Goal: Browse casually: Explore the website without a specific task or goal

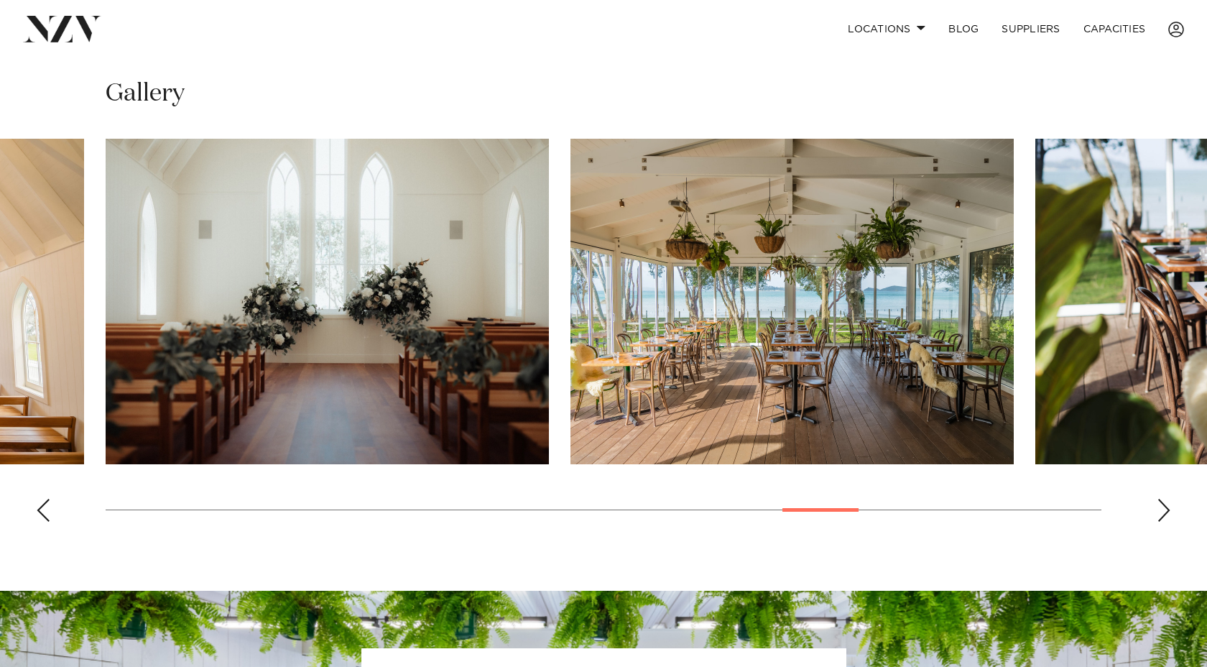
scroll to position [989, 0]
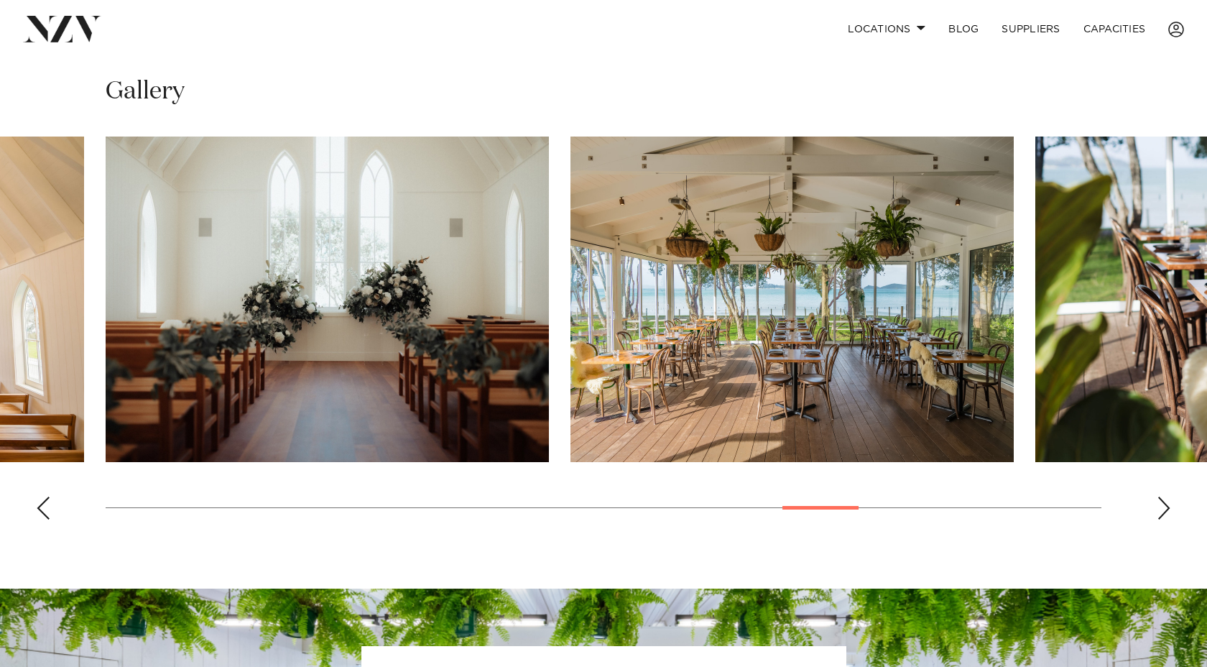
click at [1169, 498] on div "Next slide" at bounding box center [1164, 507] width 14 height 23
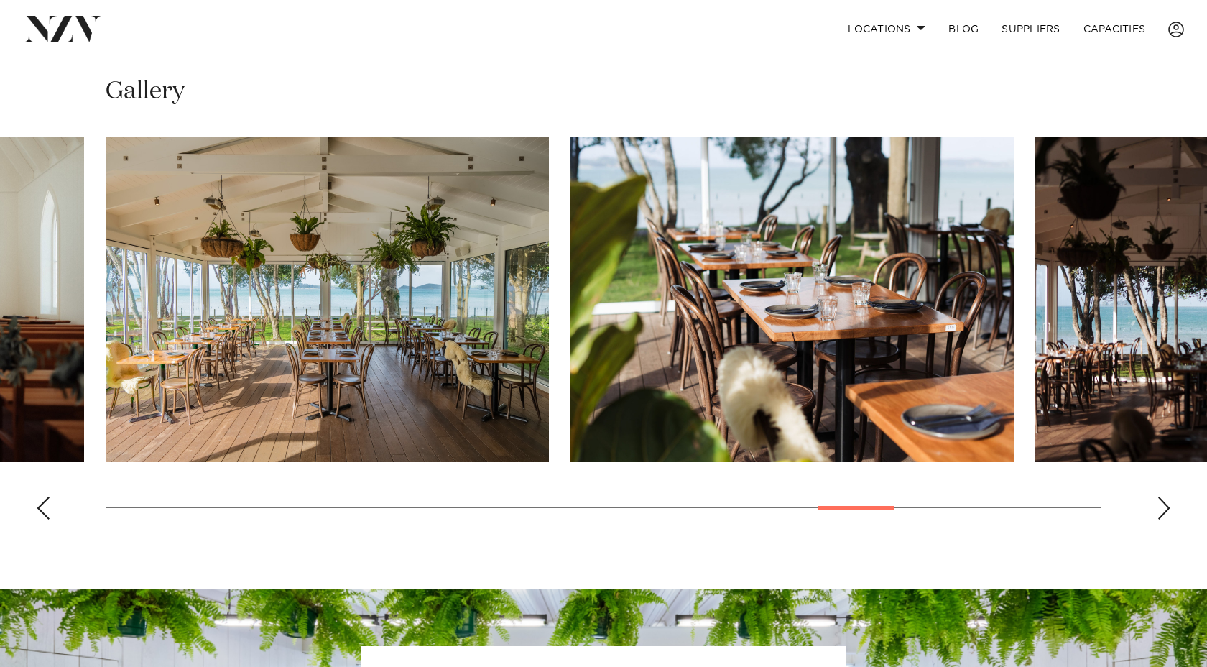
click at [1169, 505] on div "Next slide" at bounding box center [1164, 507] width 14 height 23
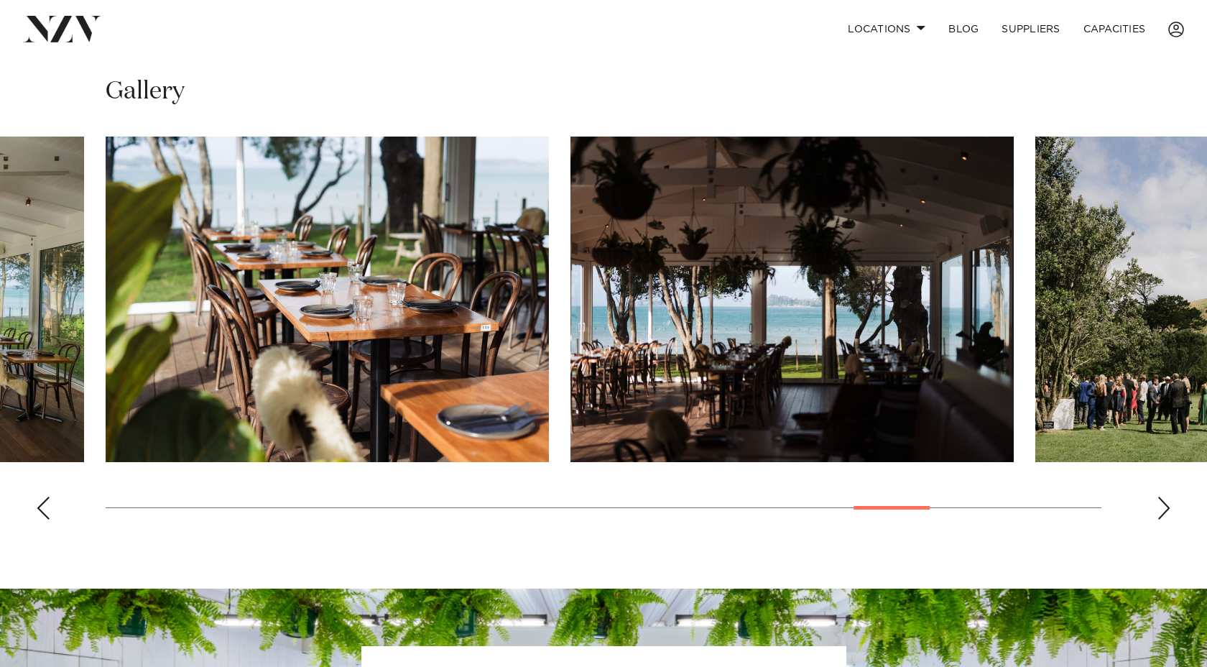
click at [1169, 505] on div "Next slide" at bounding box center [1164, 507] width 14 height 23
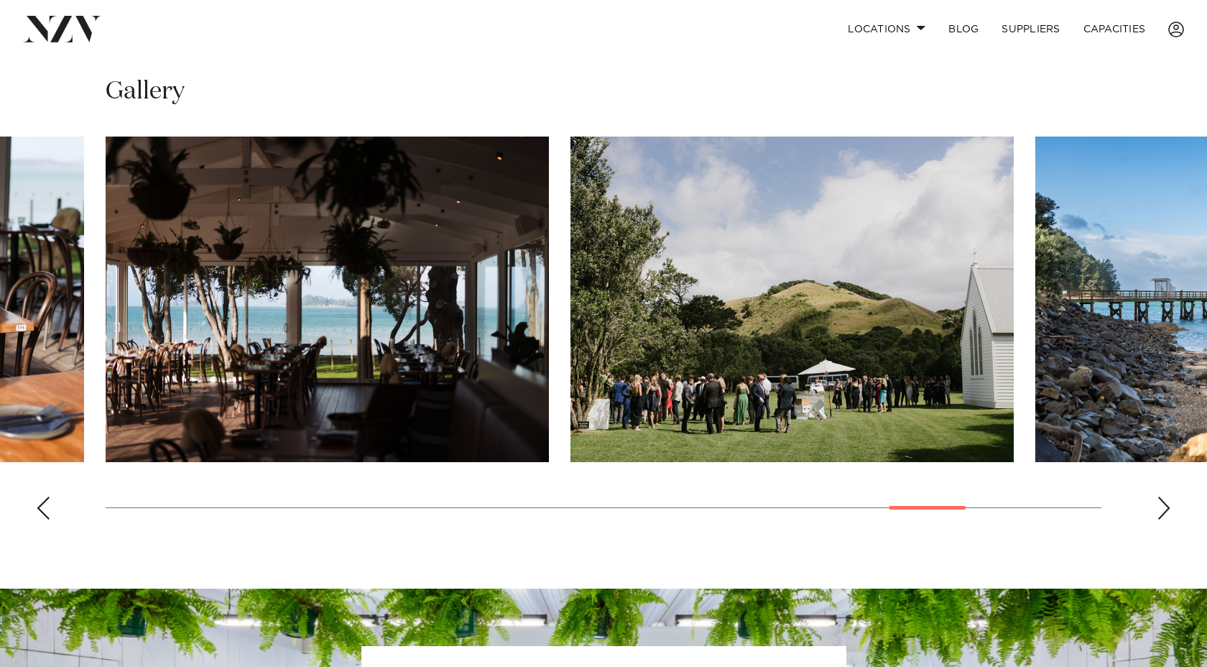
click at [1169, 505] on div "Next slide" at bounding box center [1164, 507] width 14 height 23
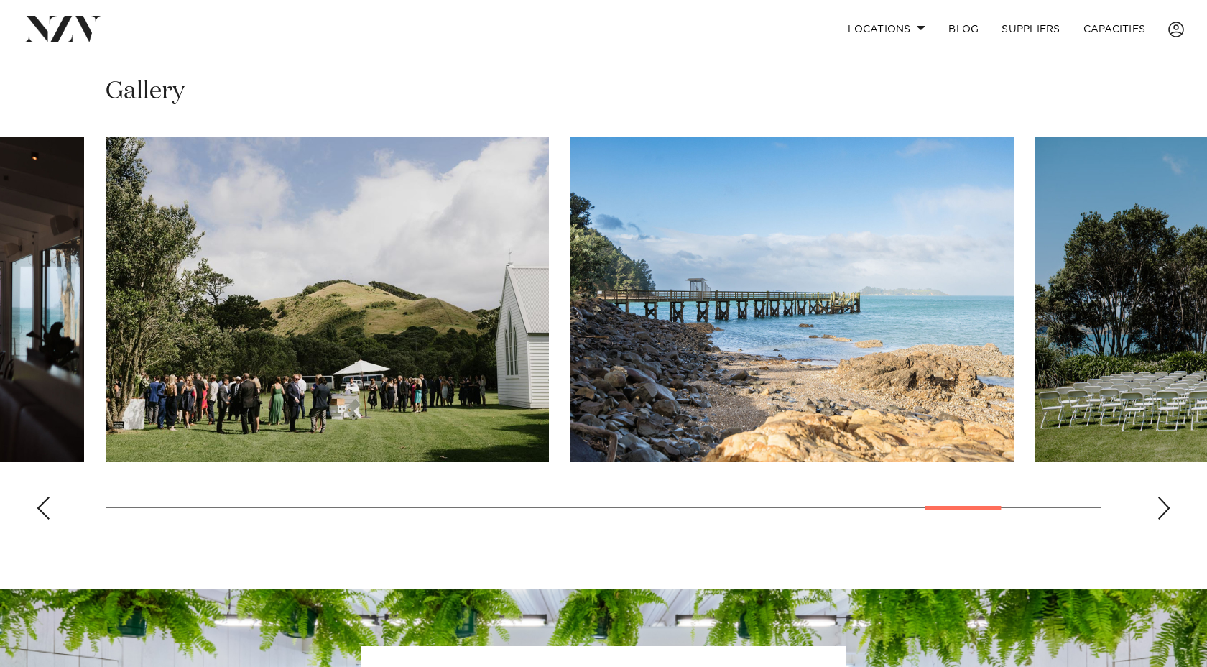
click at [1169, 505] on div "Next slide" at bounding box center [1164, 507] width 14 height 23
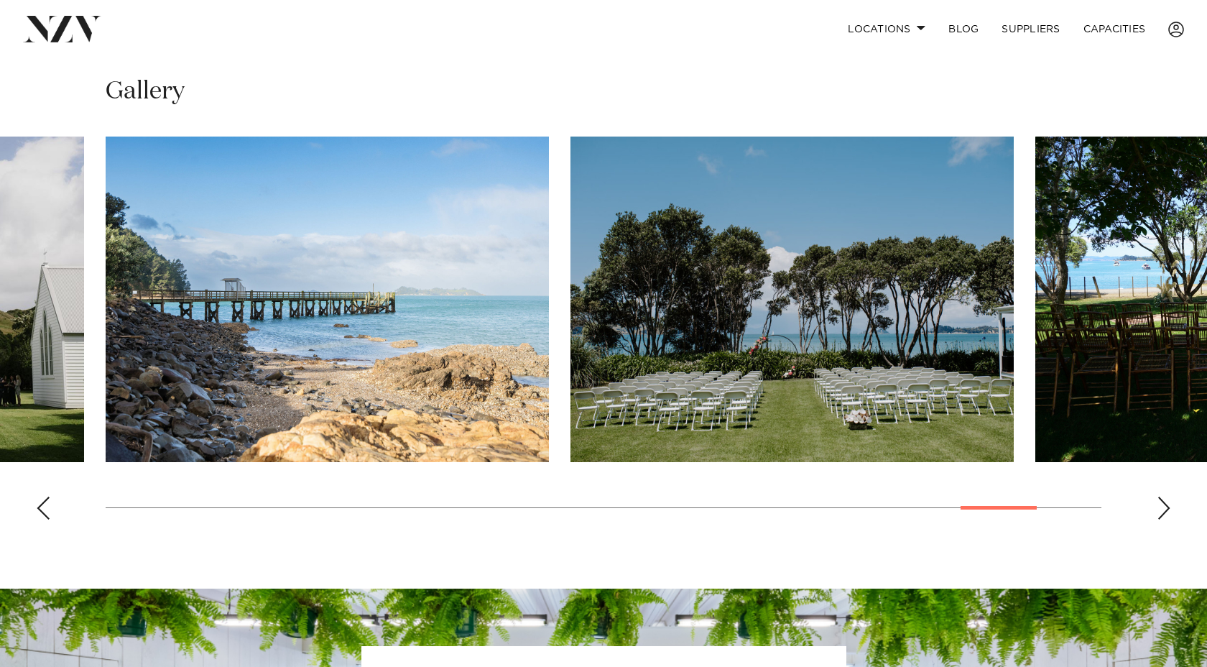
click at [1169, 505] on div "Next slide" at bounding box center [1164, 507] width 14 height 23
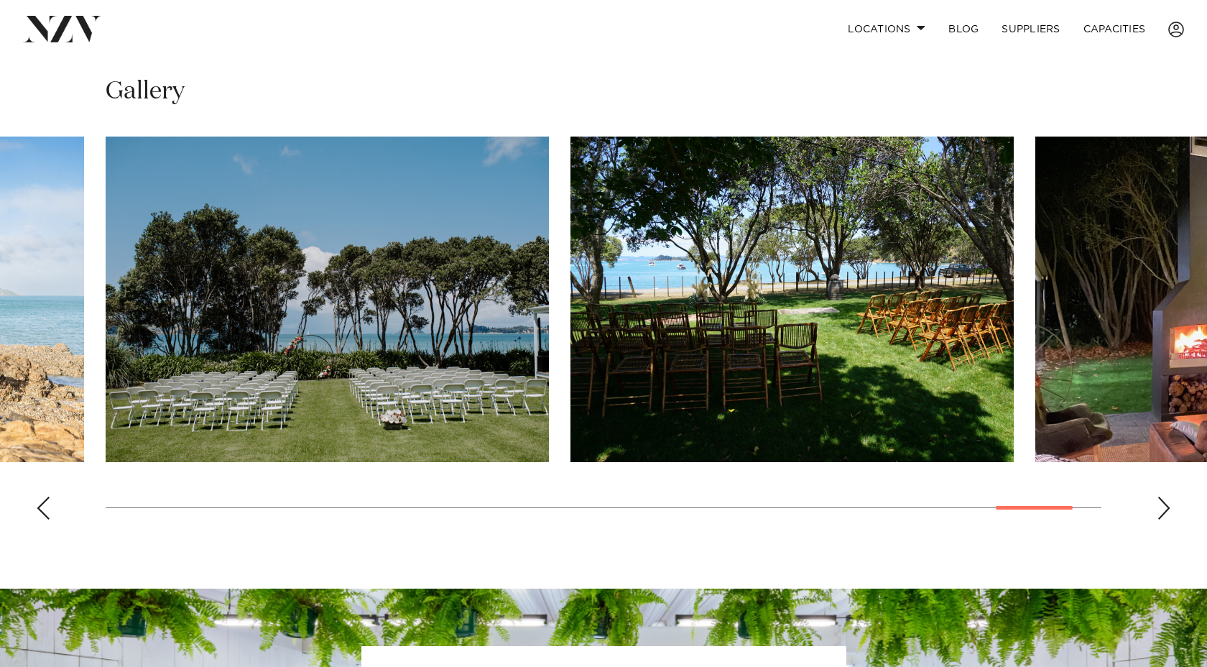
click at [1152, 511] on swiper-container at bounding box center [603, 333] width 1207 height 394
click at [1169, 511] on div "Next slide" at bounding box center [1164, 507] width 14 height 23
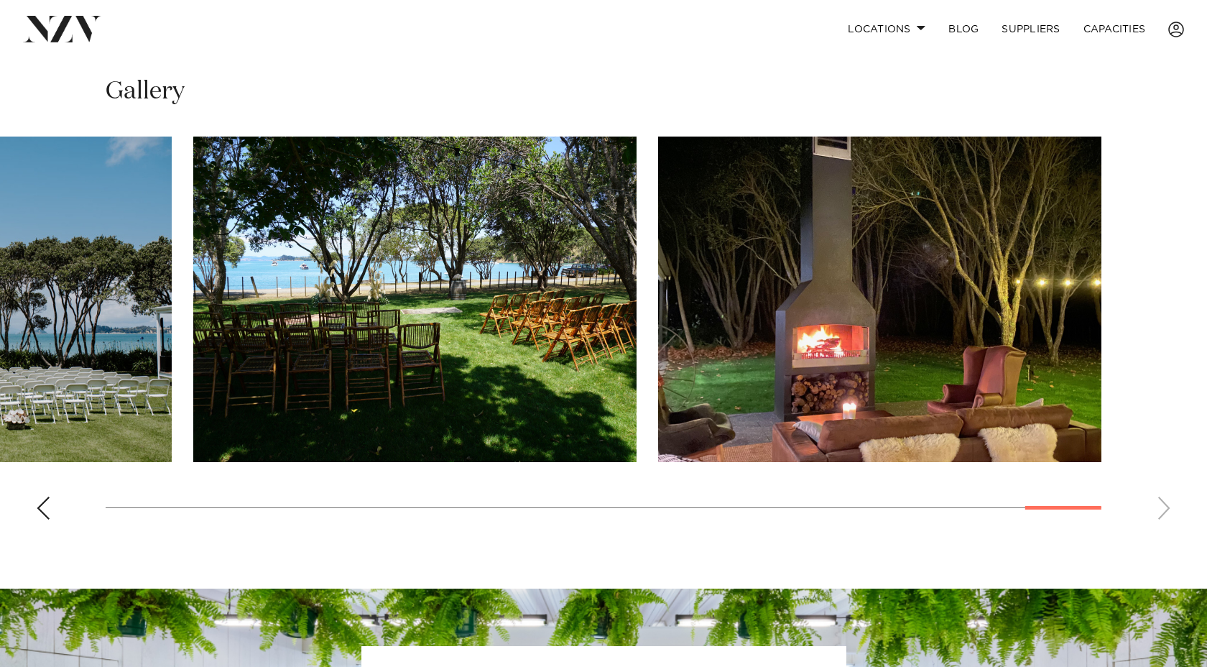
click at [1169, 511] on swiper-container at bounding box center [603, 333] width 1207 height 394
click at [28, 508] on swiper-container at bounding box center [603, 333] width 1207 height 394
click at [38, 508] on div "Previous slide" at bounding box center [43, 507] width 14 height 23
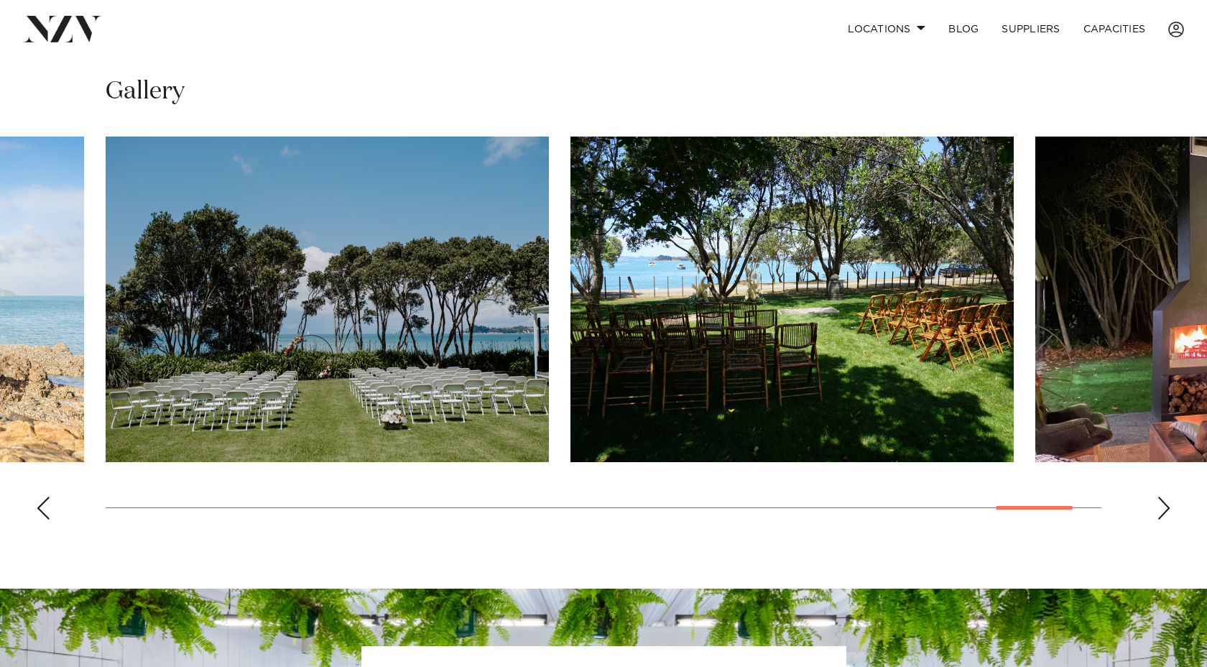
click at [38, 508] on div "Previous slide" at bounding box center [43, 507] width 14 height 23
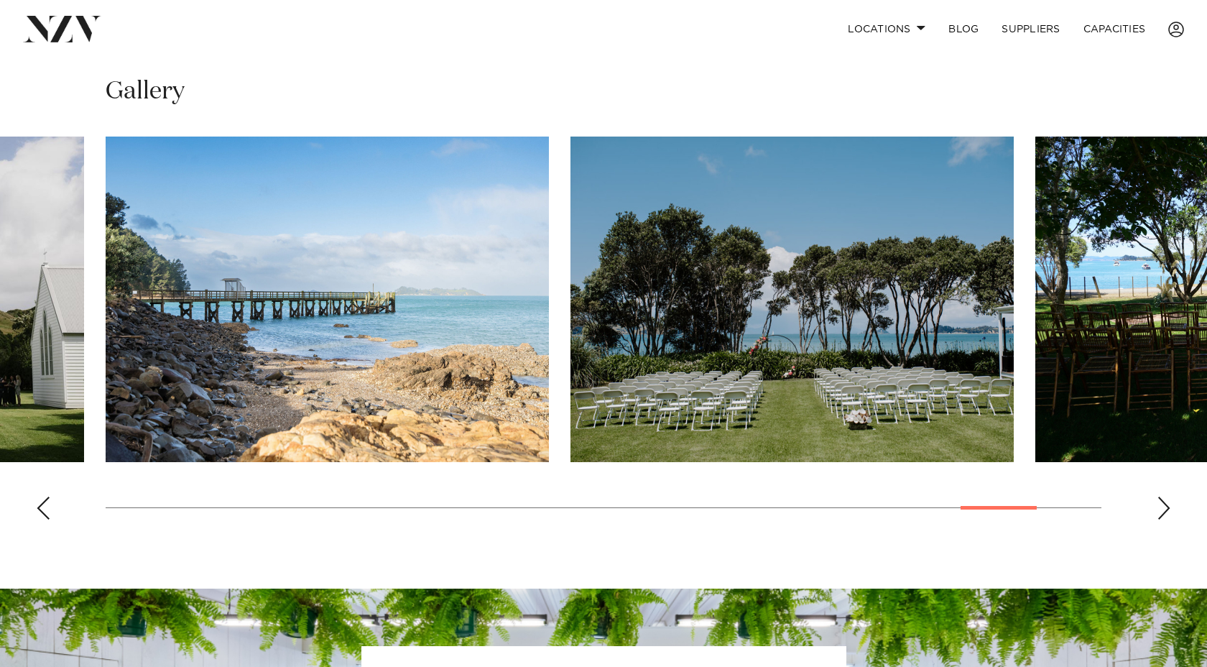
click at [38, 508] on div "Previous slide" at bounding box center [43, 507] width 14 height 23
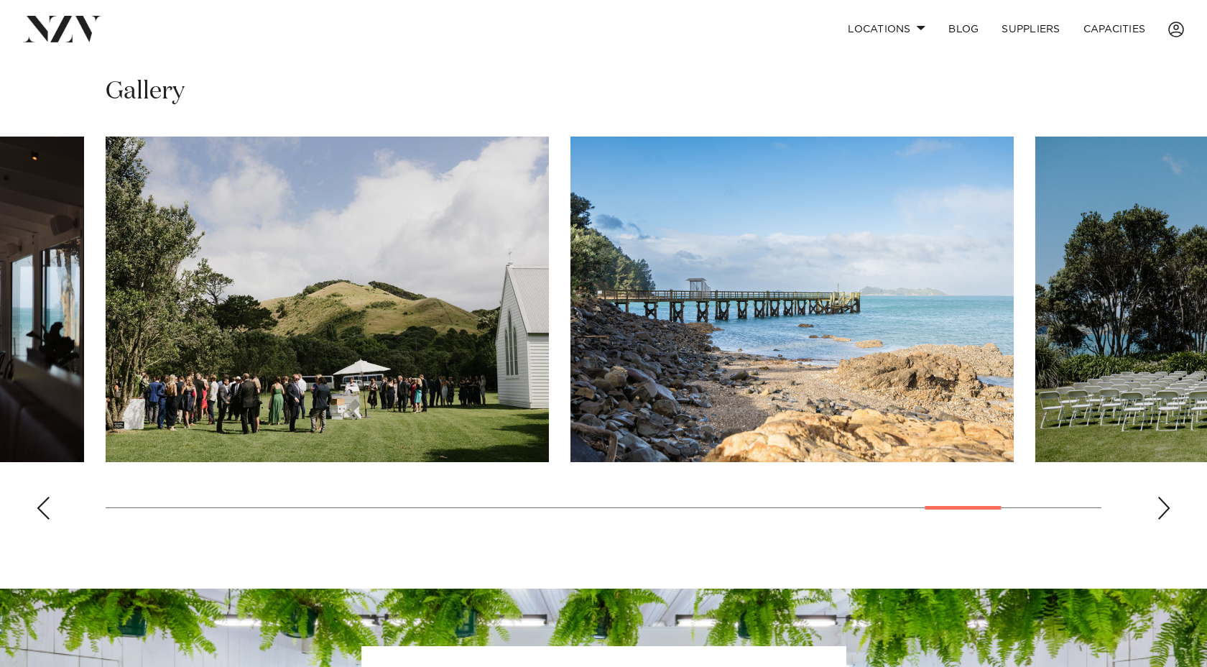
click at [38, 508] on div "Previous slide" at bounding box center [43, 507] width 14 height 23
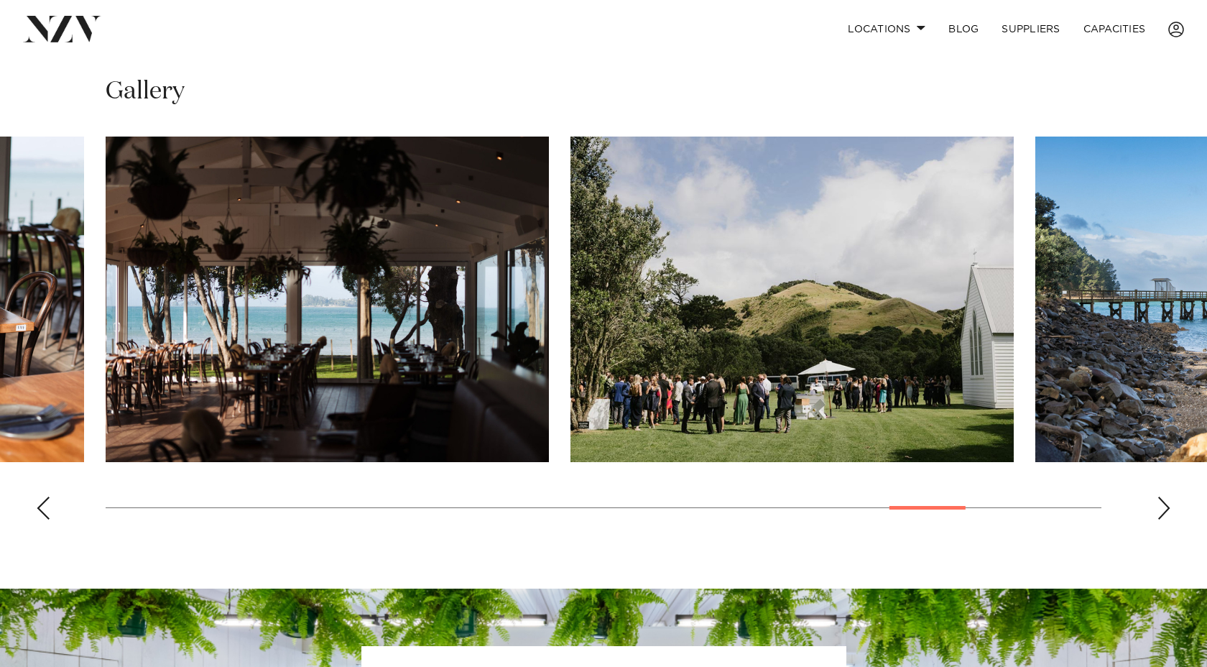
click at [38, 508] on div "Previous slide" at bounding box center [43, 507] width 14 height 23
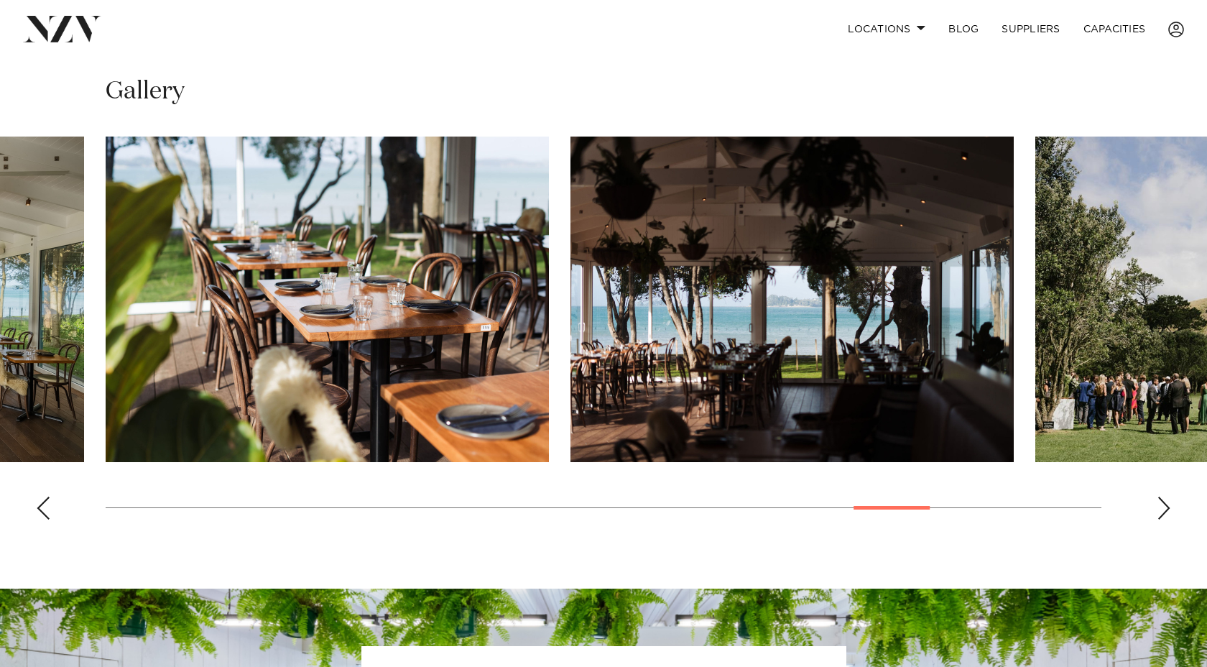
click at [38, 508] on div "Previous slide" at bounding box center [43, 507] width 14 height 23
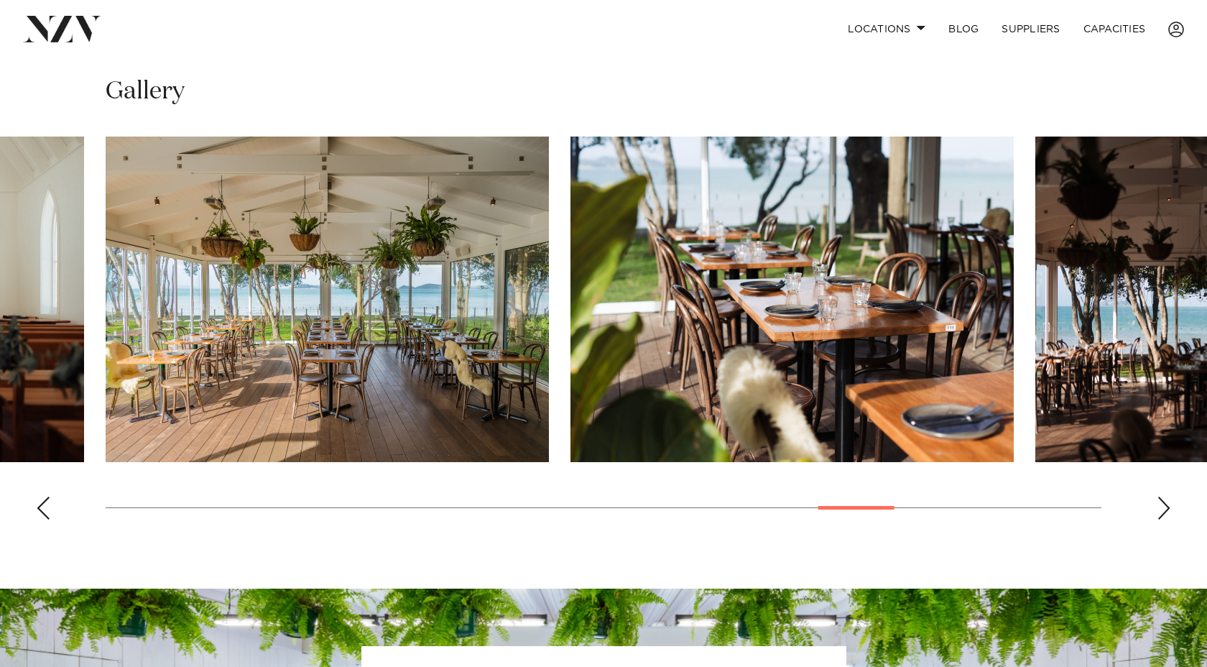
click at [38, 508] on div "Previous slide" at bounding box center [43, 507] width 14 height 23
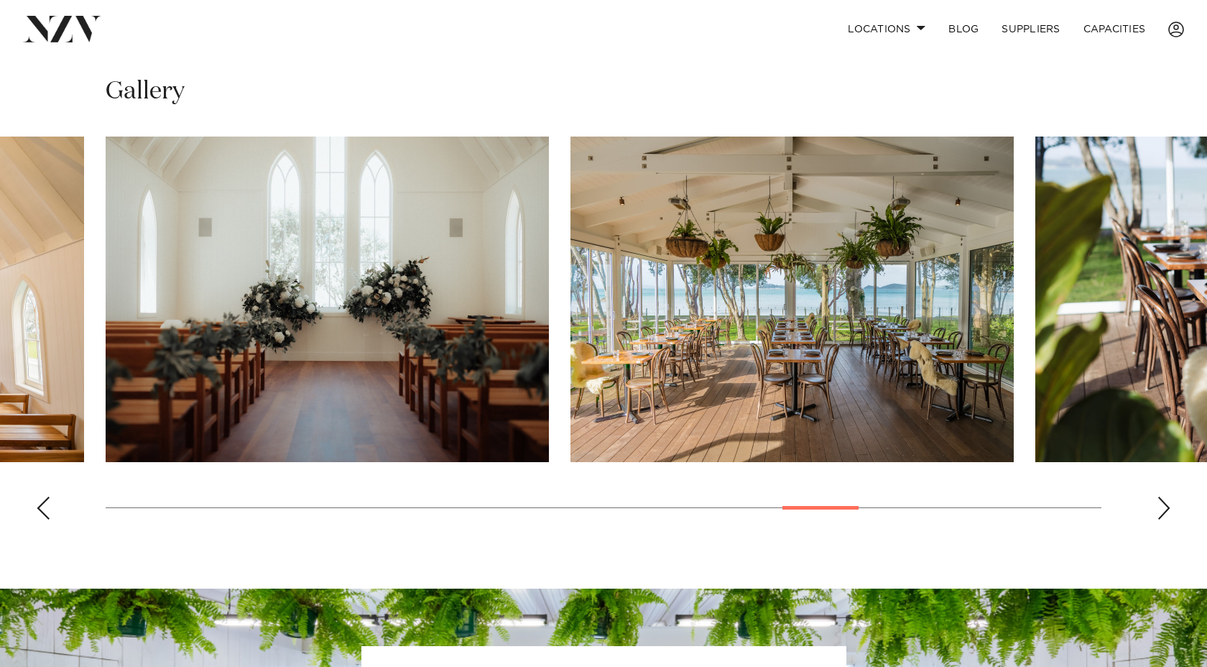
click at [38, 508] on div "Previous slide" at bounding box center [43, 507] width 14 height 23
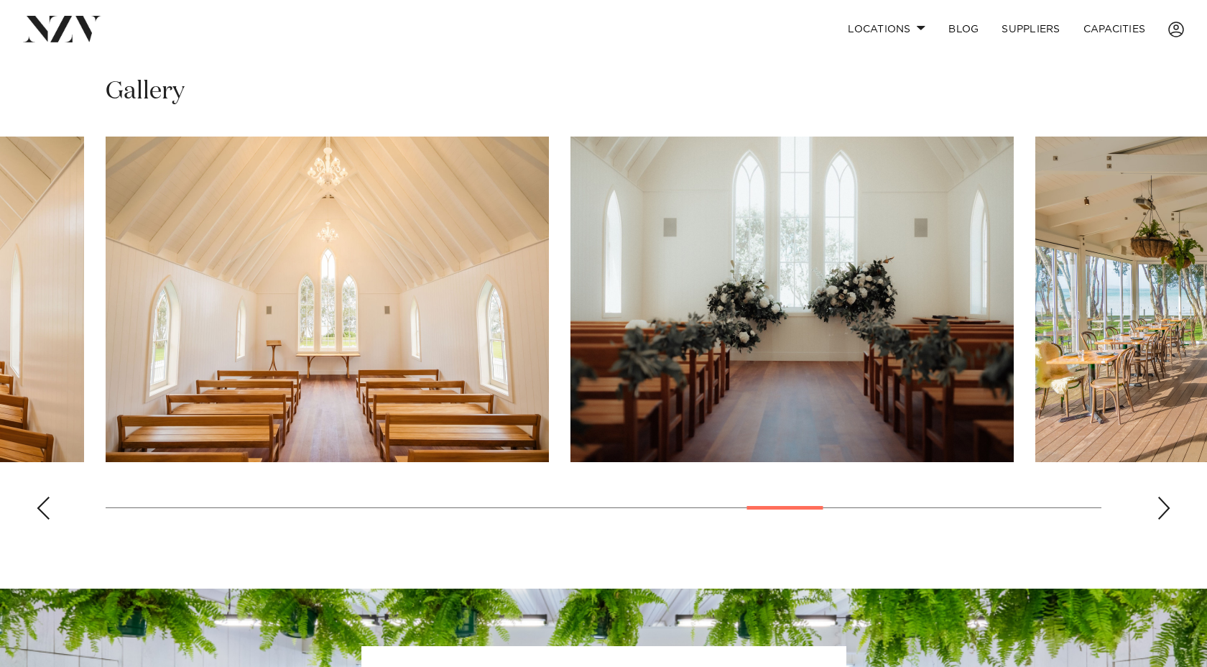
click at [38, 508] on div "Previous slide" at bounding box center [43, 507] width 14 height 23
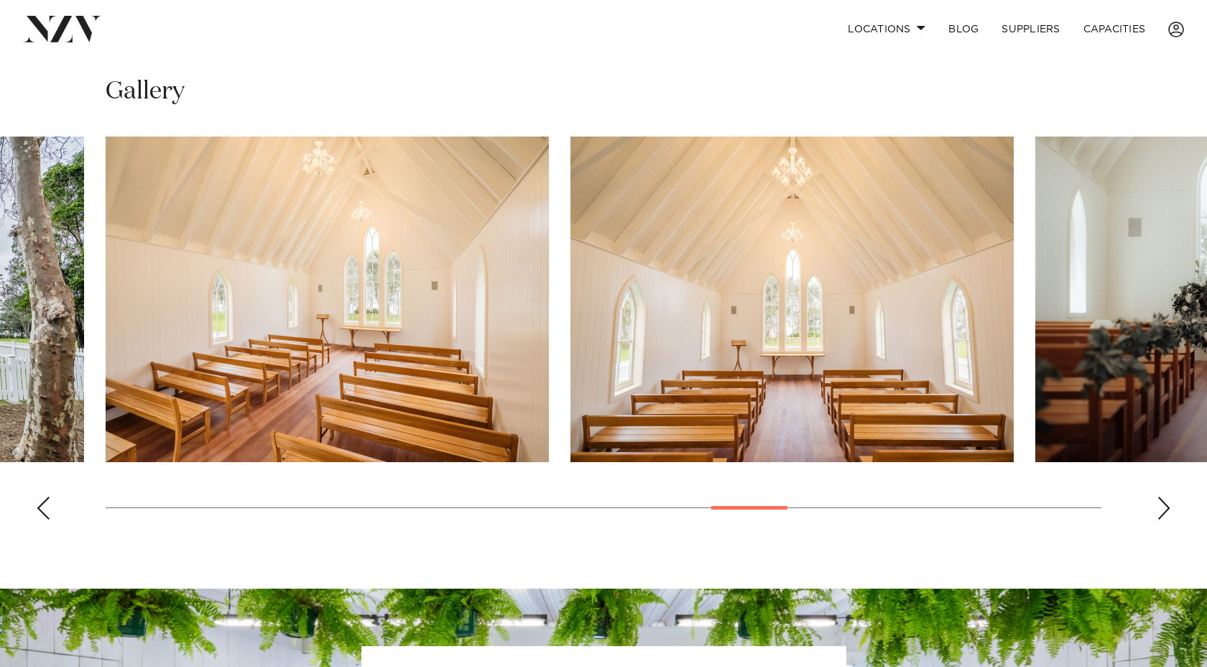
click at [39, 509] on div "Previous slide" at bounding box center [43, 507] width 14 height 23
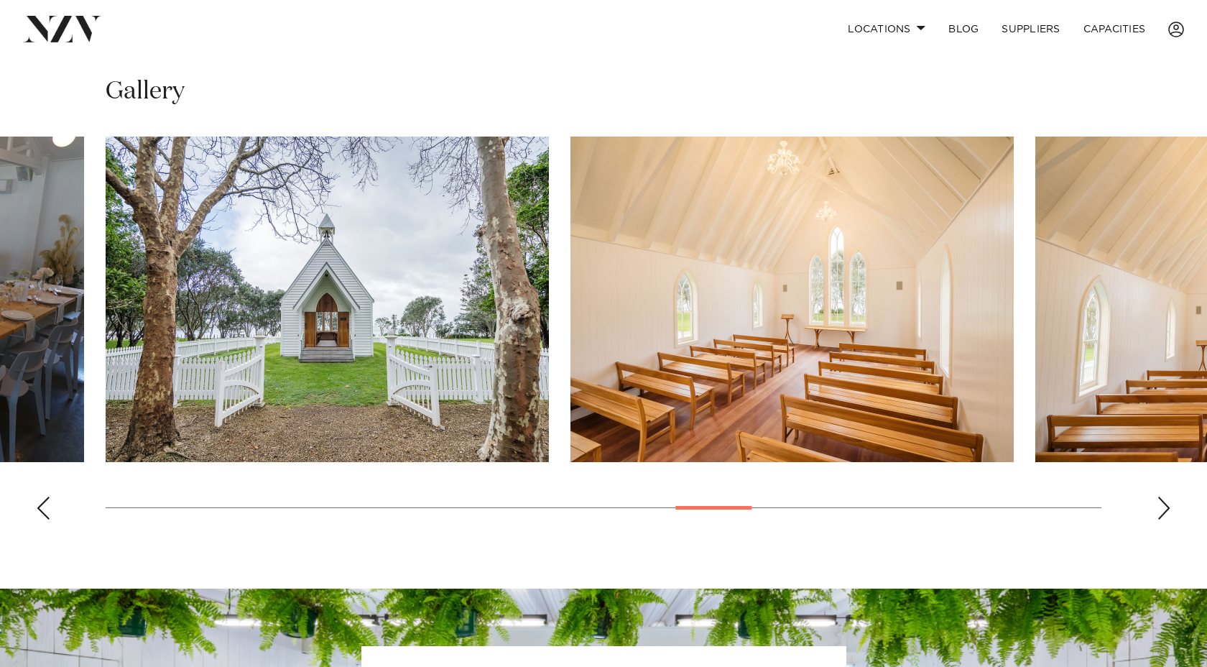
click at [39, 509] on div "Previous slide" at bounding box center [43, 507] width 14 height 23
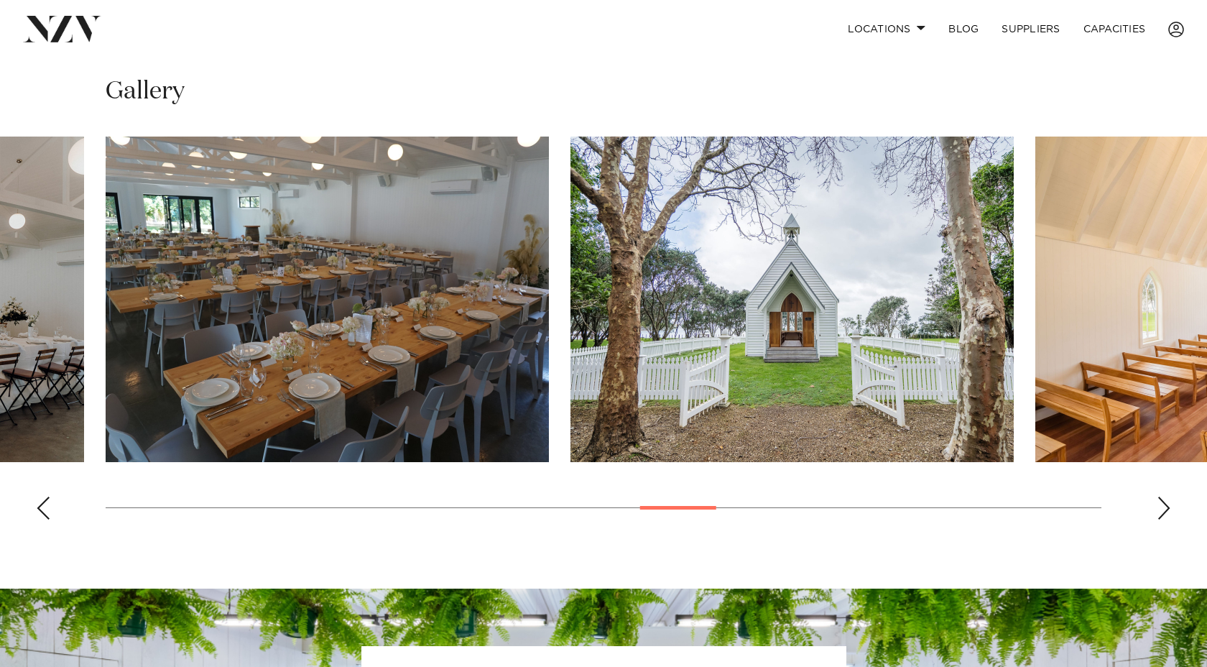
click at [39, 509] on div "Previous slide" at bounding box center [43, 507] width 14 height 23
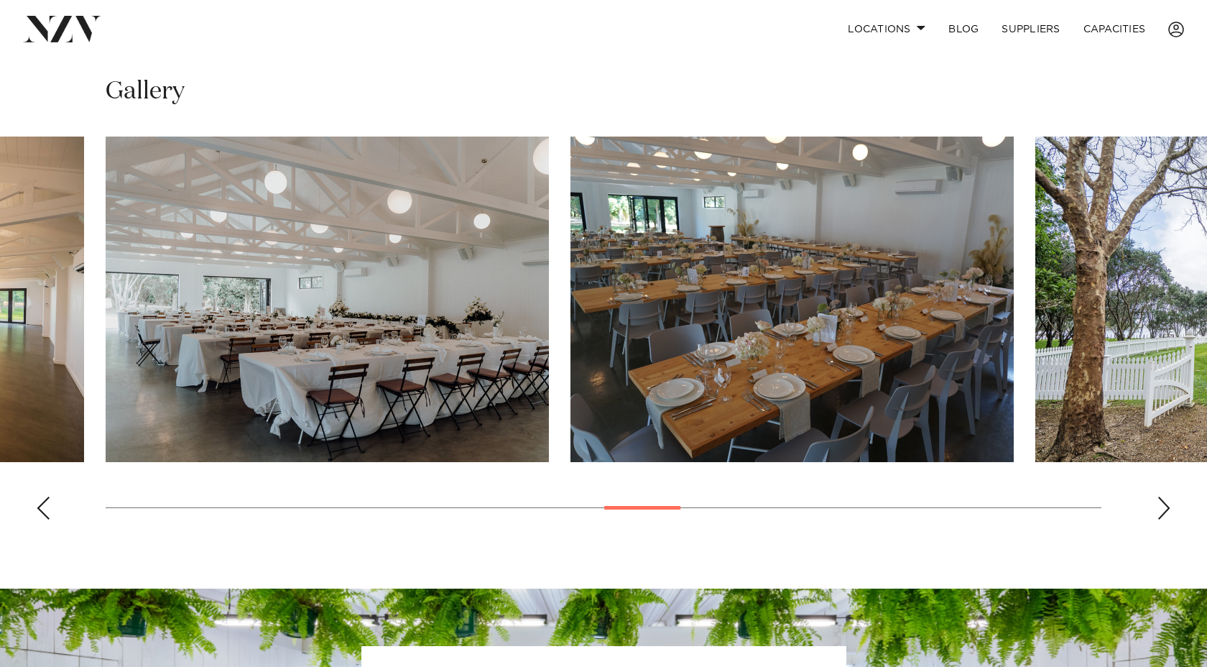
click at [39, 509] on div "Previous slide" at bounding box center [43, 507] width 14 height 23
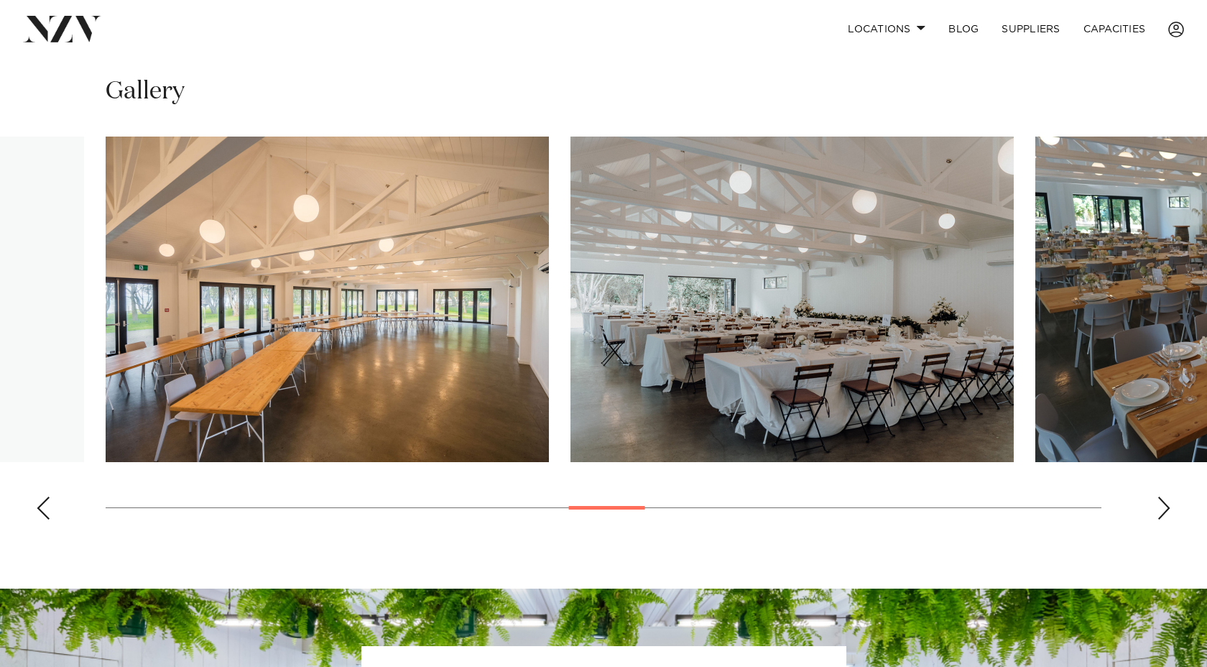
click at [39, 509] on div "Previous slide" at bounding box center [43, 507] width 14 height 23
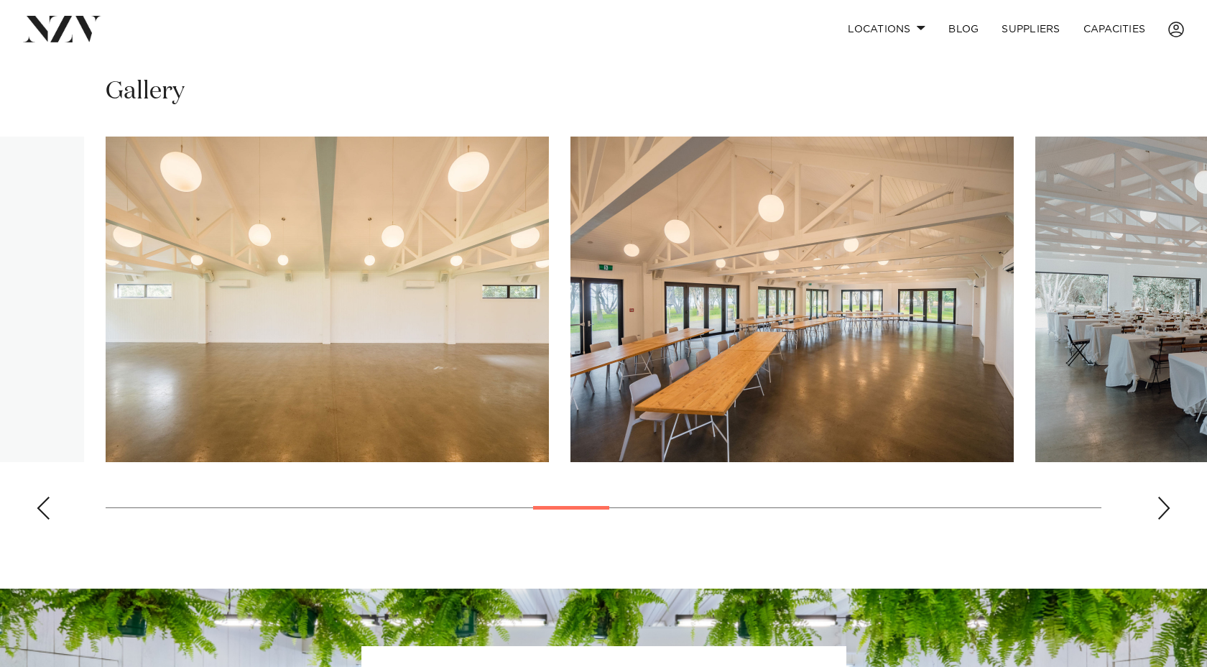
click at [39, 509] on div "Previous slide" at bounding box center [43, 507] width 14 height 23
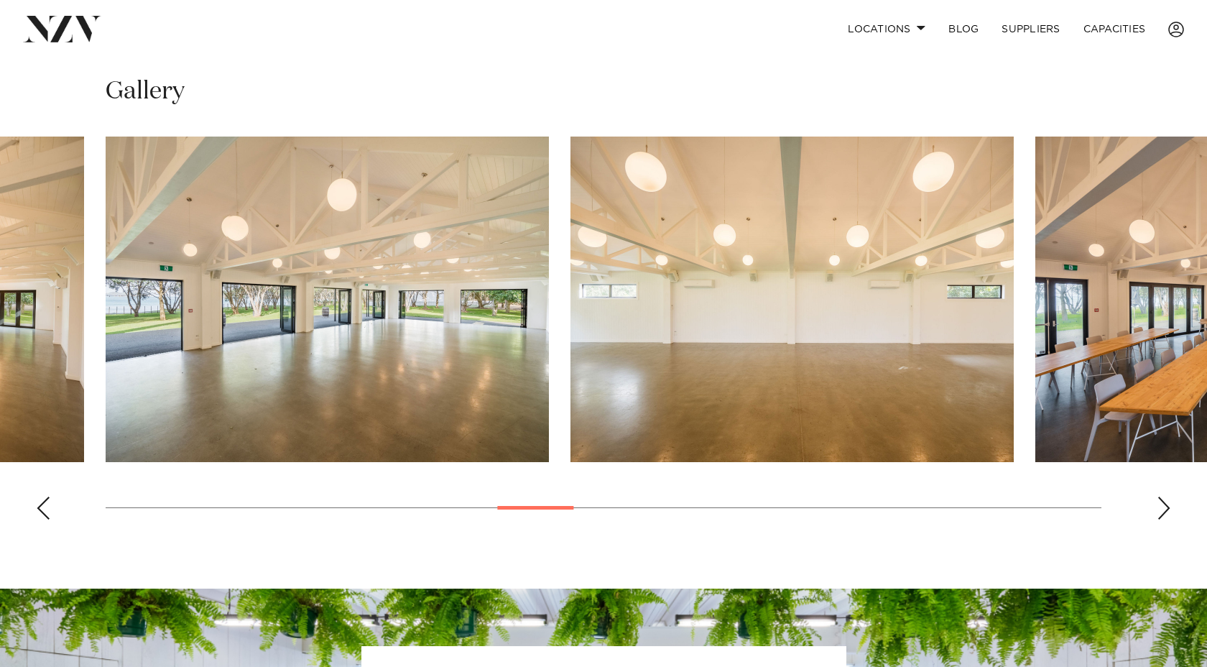
click at [37, 508] on div "Previous slide" at bounding box center [43, 507] width 14 height 23
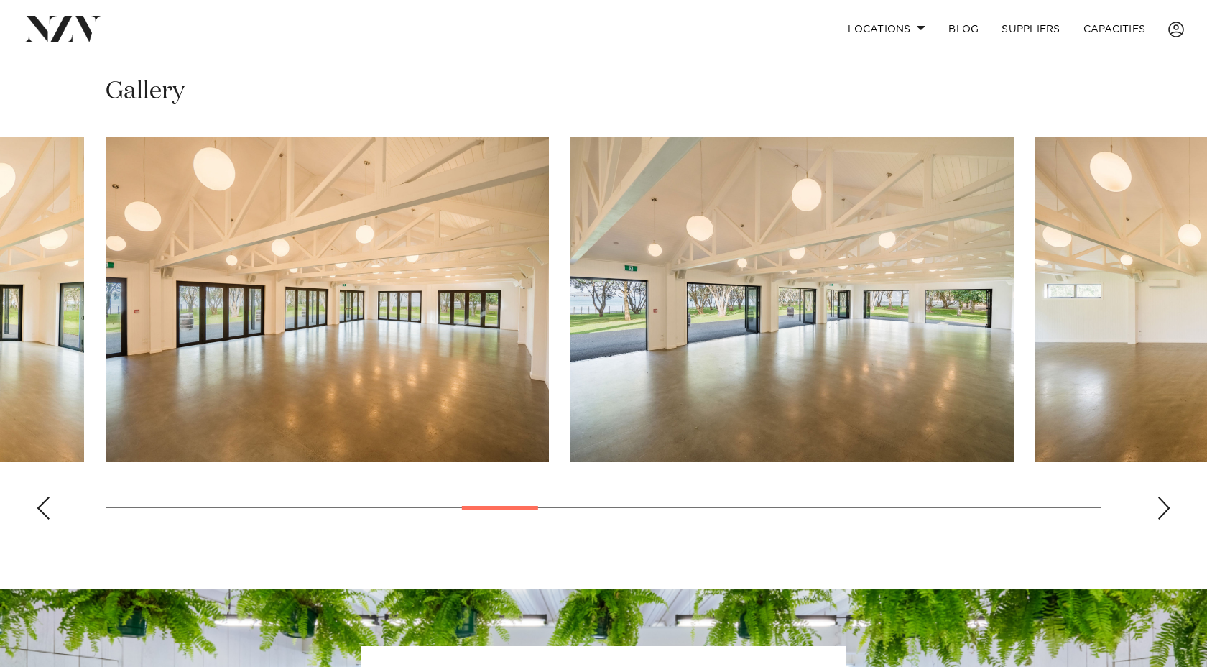
click at [47, 502] on div "Previous slide" at bounding box center [43, 507] width 14 height 23
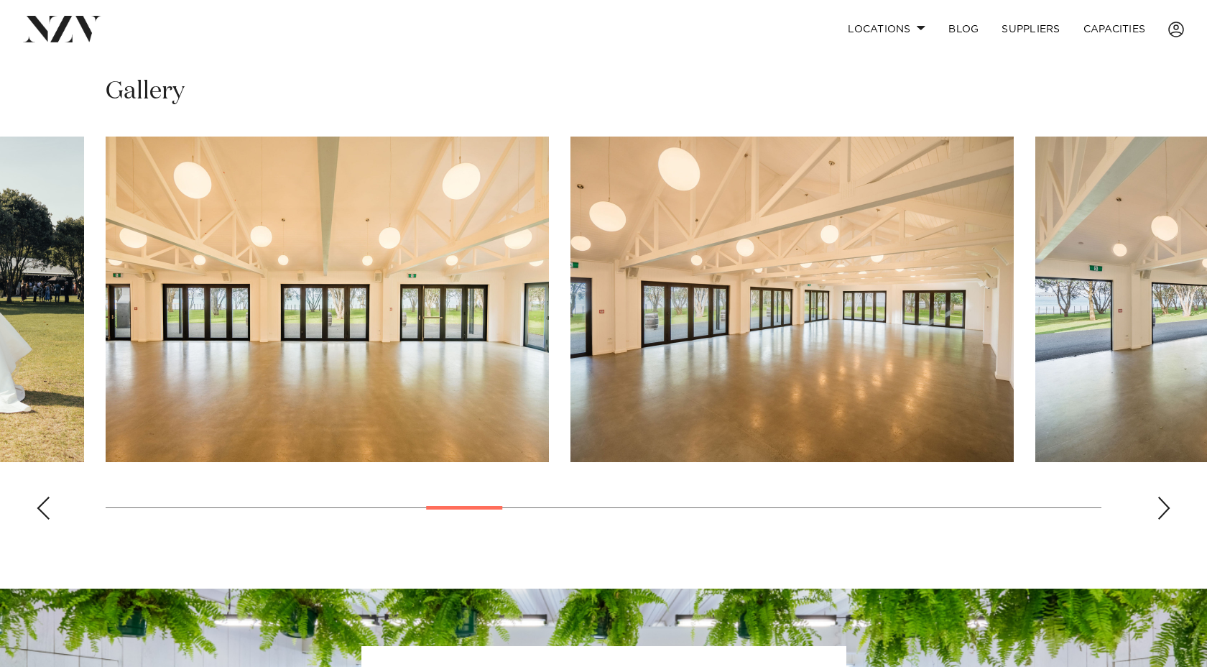
click at [47, 502] on div "Previous slide" at bounding box center [43, 507] width 14 height 23
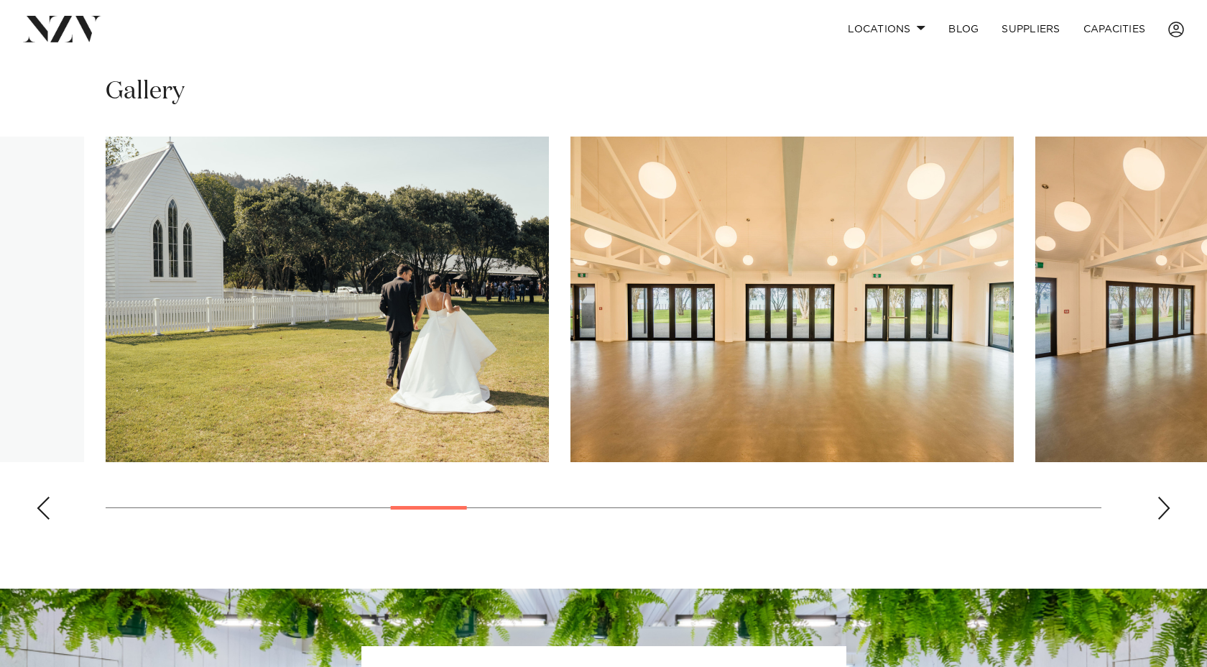
click at [47, 502] on div "Previous slide" at bounding box center [43, 507] width 14 height 23
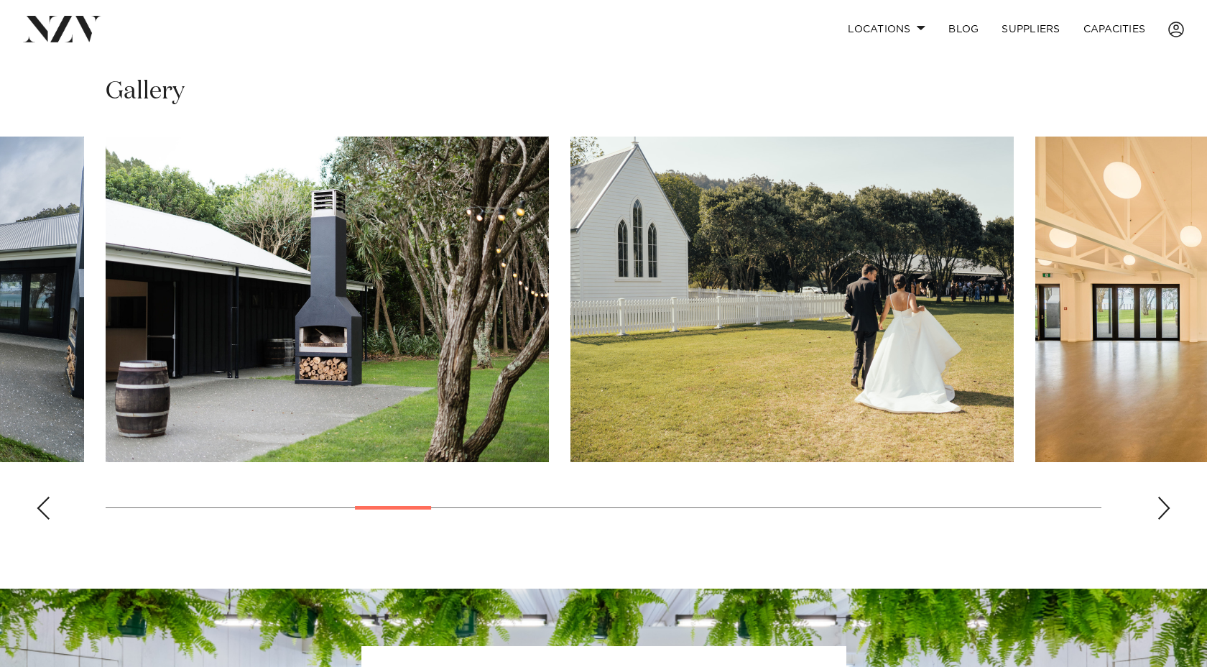
click at [47, 502] on div "Previous slide" at bounding box center [43, 507] width 14 height 23
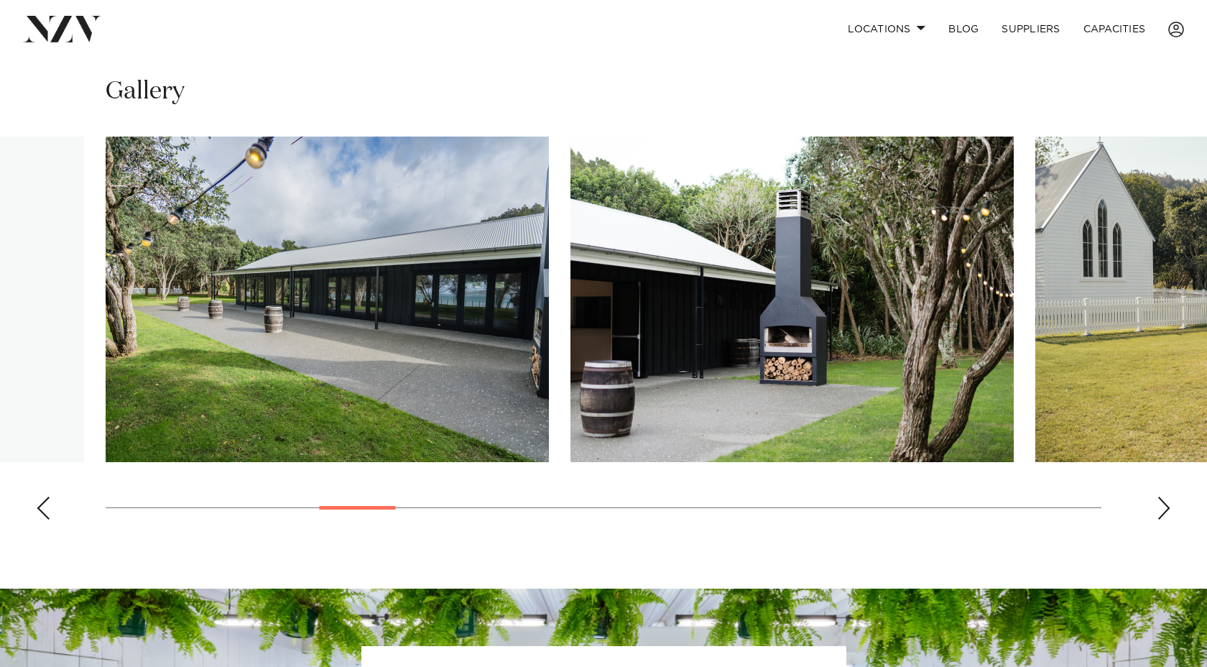
click at [47, 502] on div "Previous slide" at bounding box center [43, 507] width 14 height 23
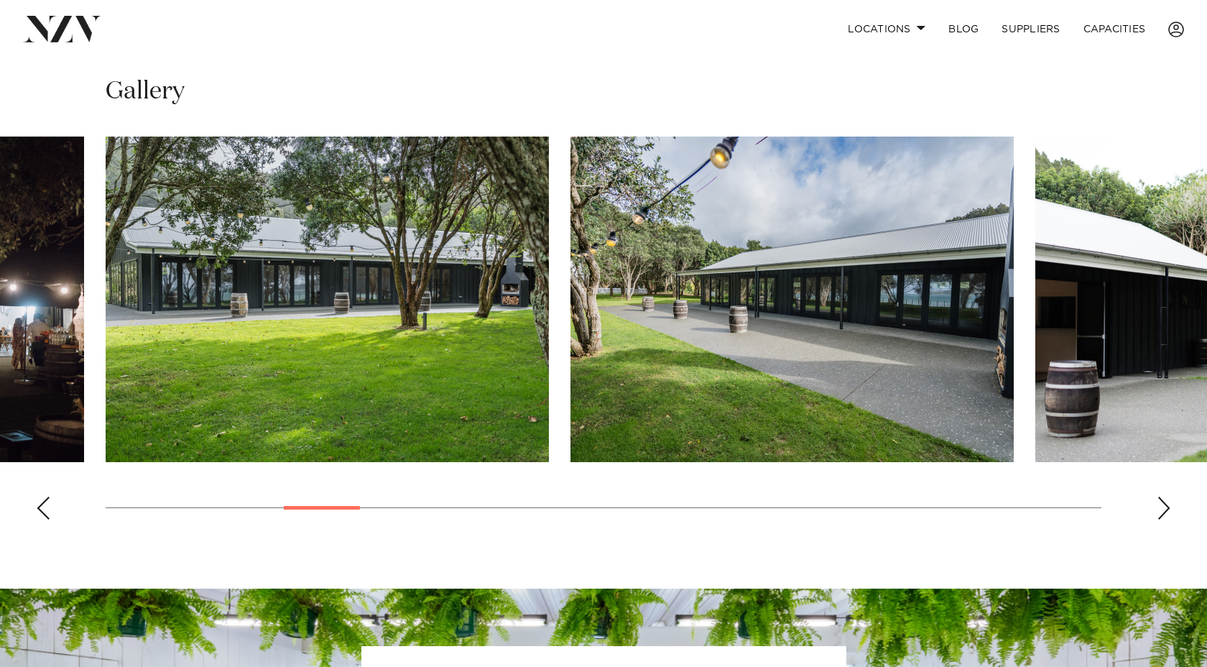
click at [47, 497] on div "Previous slide" at bounding box center [43, 507] width 14 height 23
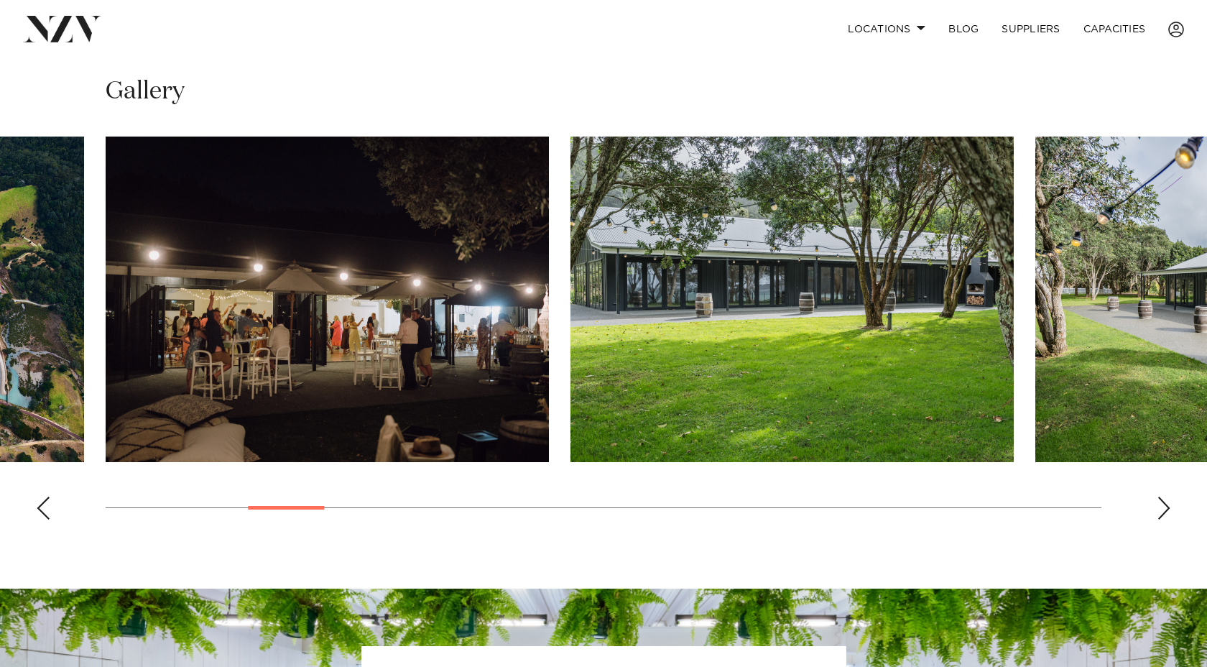
click at [47, 497] on div "Previous slide" at bounding box center [43, 507] width 14 height 23
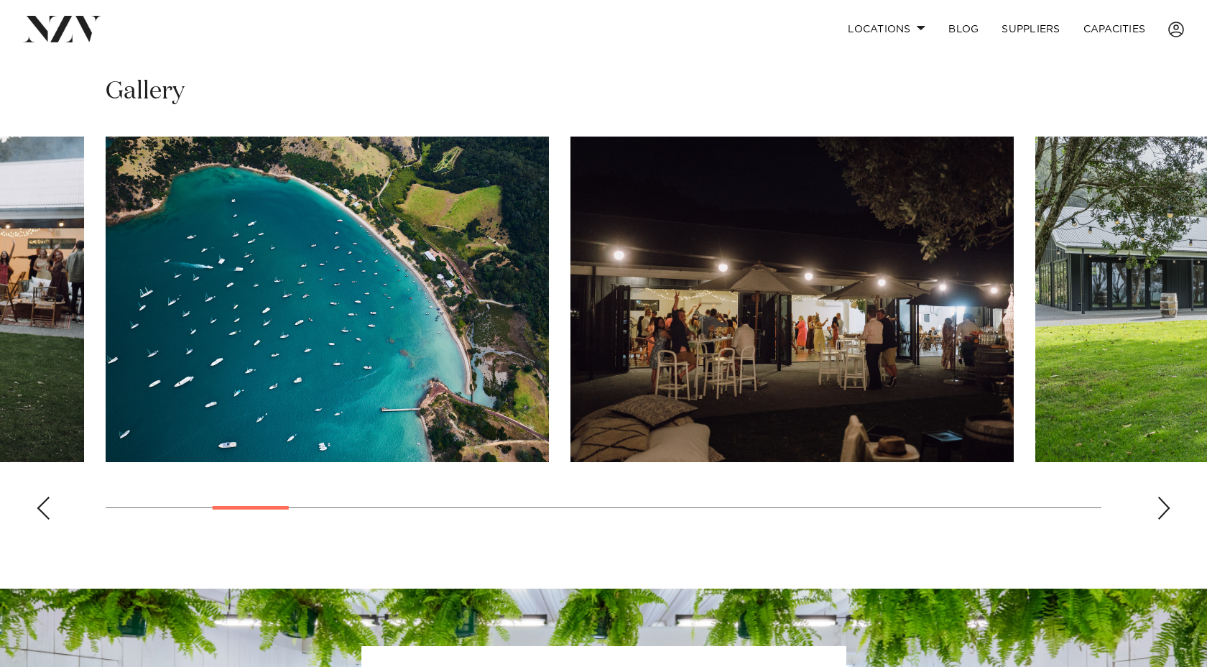
click at [47, 497] on div "Previous slide" at bounding box center [43, 507] width 14 height 23
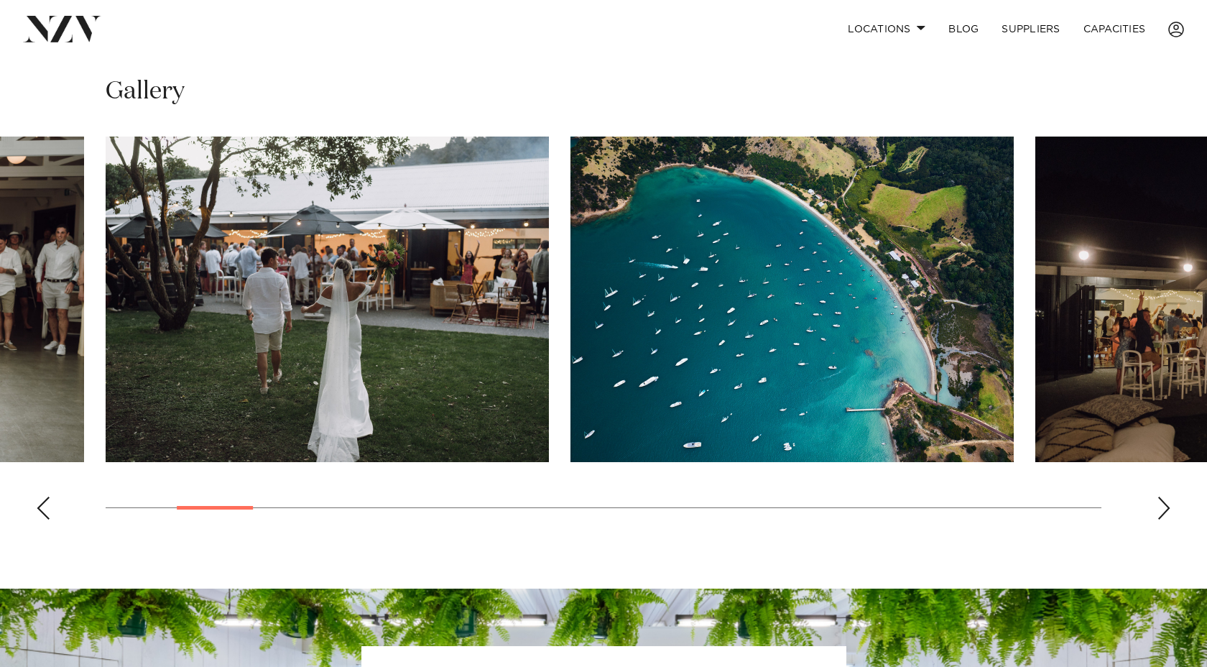
click at [51, 501] on swiper-container at bounding box center [603, 333] width 1207 height 394
click at [47, 506] on div "Previous slide" at bounding box center [43, 507] width 14 height 23
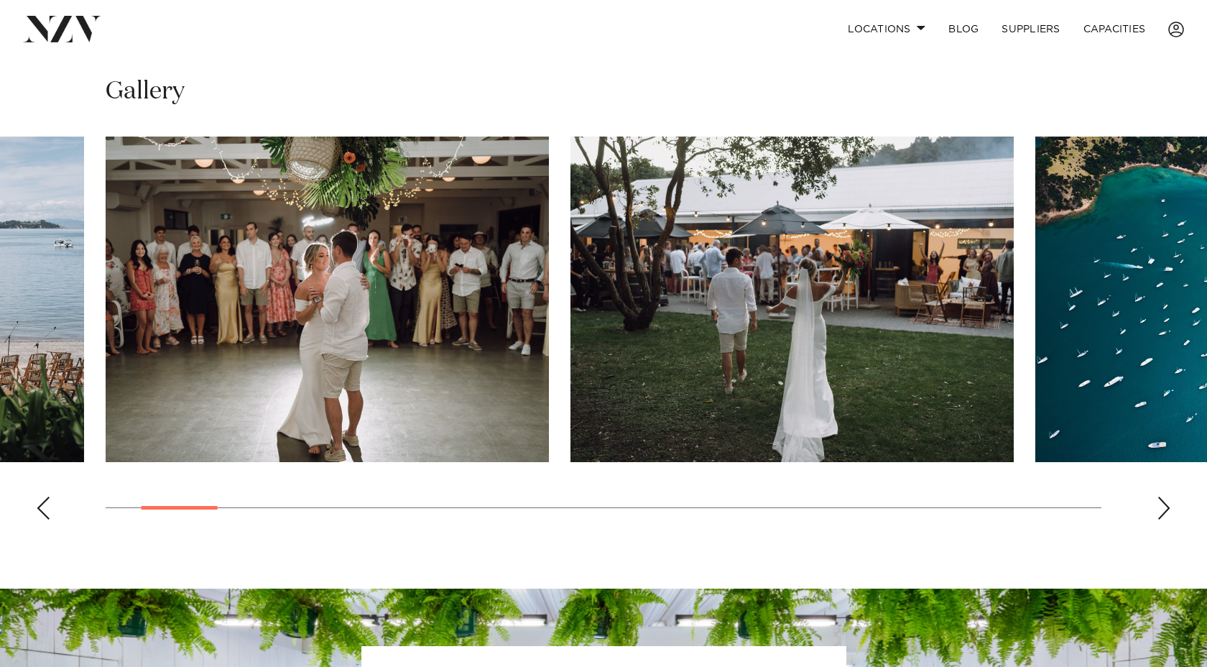
click at [47, 506] on div "Previous slide" at bounding box center [43, 507] width 14 height 23
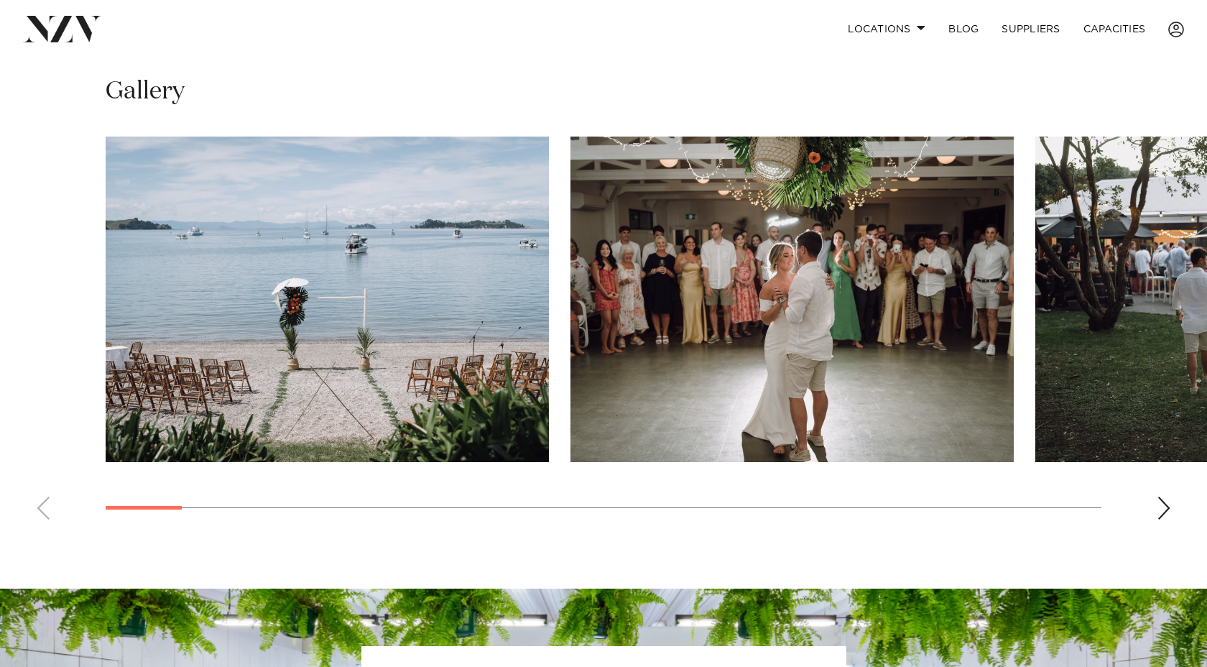
click at [47, 506] on swiper-container at bounding box center [603, 333] width 1207 height 394
